Goal: Information Seeking & Learning: Learn about a topic

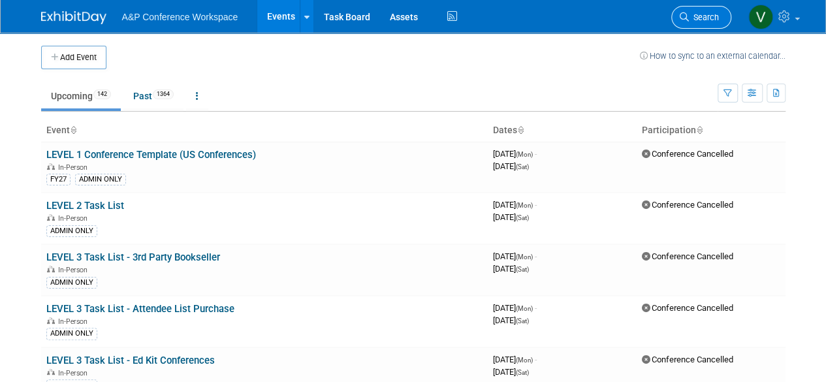
click at [709, 17] on span "Search" at bounding box center [704, 17] width 30 height 10
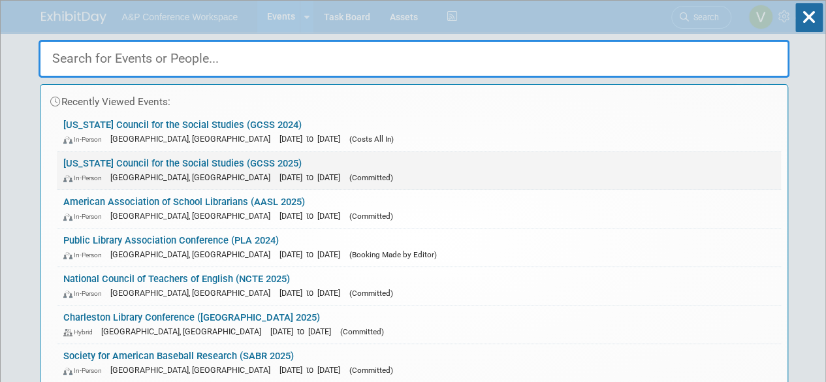
click at [232, 165] on link "[US_STATE] Council for the Social Studies (GCSS 2025) In-Person [GEOGRAPHIC_DAT…" at bounding box center [419, 170] width 724 height 38
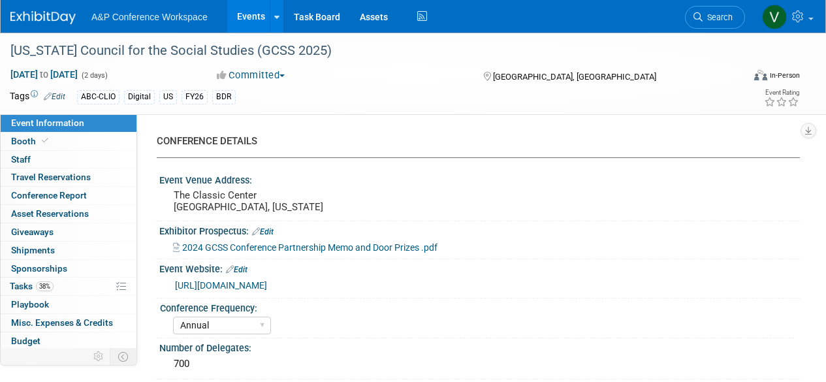
select select "Annual"
select select "Level 2"
select select "In-Person Booth"
select select "Schools"
select select "Bloomsbury Digital Resources"
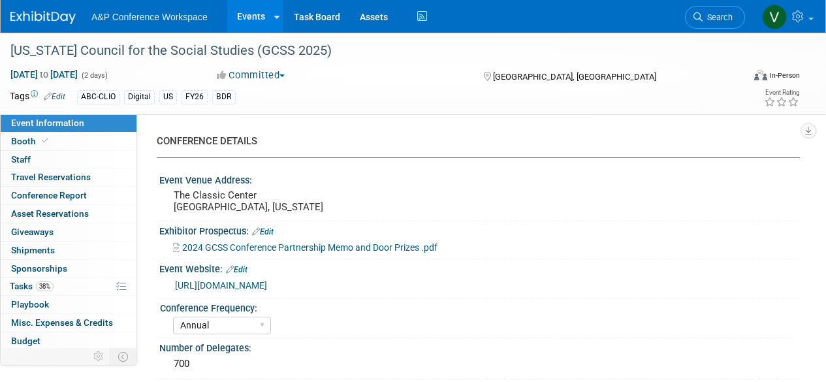
select select "Amanda Oney"
select select "Mark Strong"
select select "Rosalie Love"
select select "BDR Product Awareness and Trial Generation​"
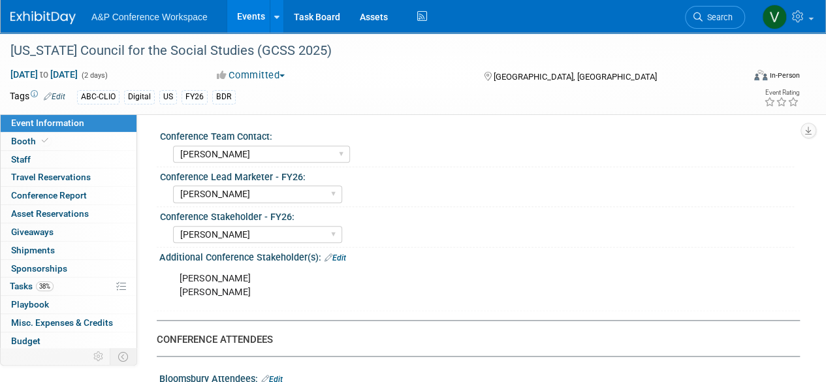
scroll to position [653, 0]
